Goal: Task Accomplishment & Management: Use online tool/utility

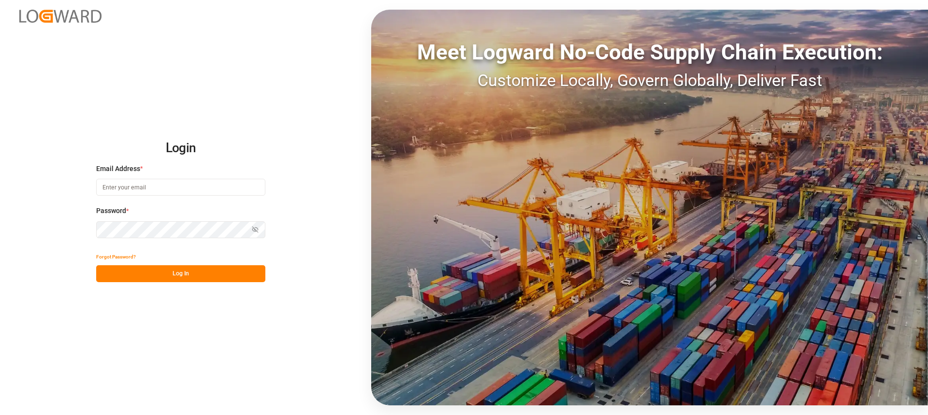
type input "[PERSON_NAME][EMAIL_ADDRESS][PERSON_NAME][DOMAIN_NAME]"
click at [235, 275] on button "Log In" at bounding box center [180, 273] width 169 height 17
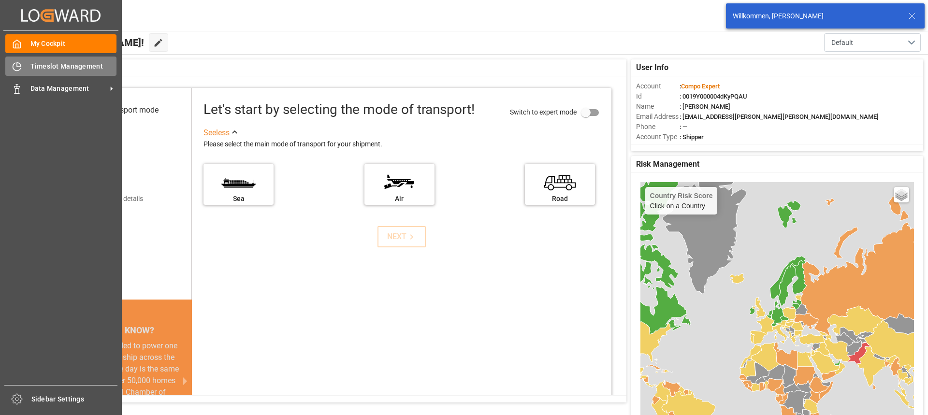
click at [74, 72] on div "Timeslot Management Timeslot Management" at bounding box center [60, 66] width 111 height 19
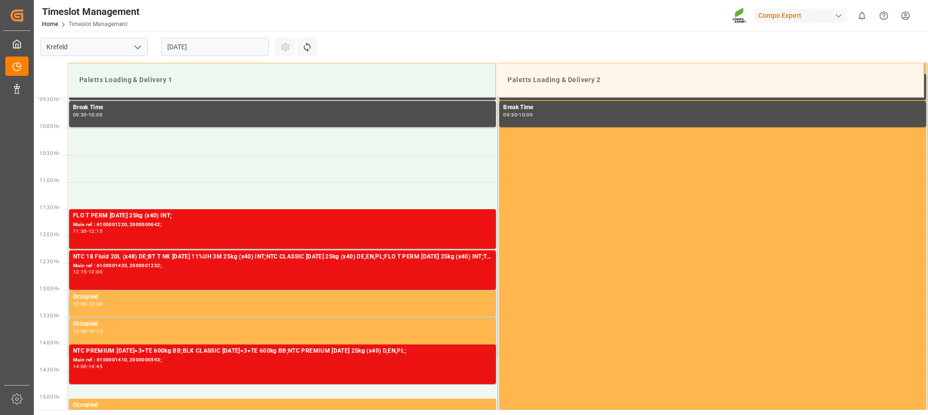
scroll to position [469, 0]
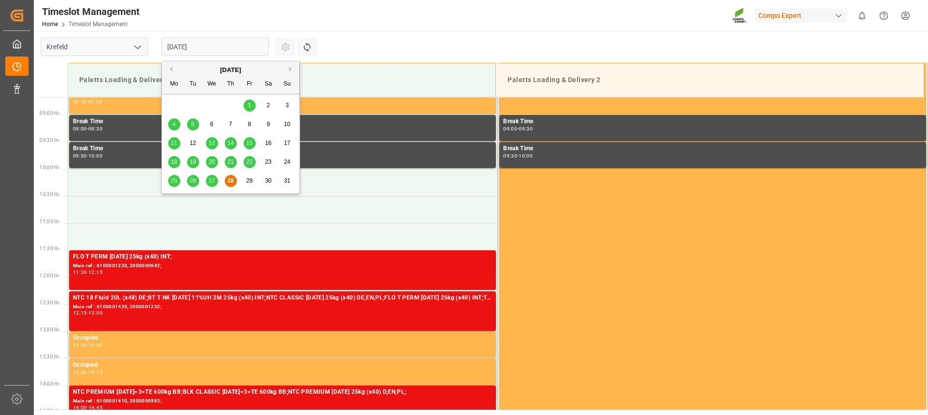
click at [208, 44] on input "[DATE]" at bounding box center [214, 47] width 107 height 18
click at [250, 181] on span "29" at bounding box center [249, 180] width 6 height 7
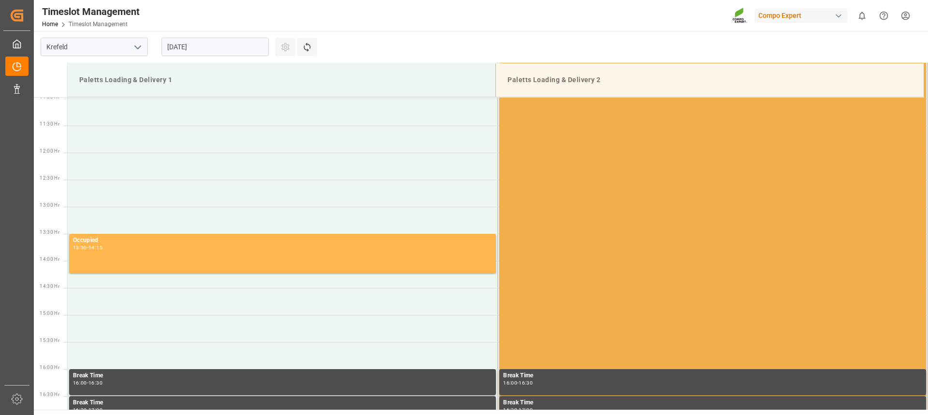
scroll to position [566, 0]
